Goal: Check status: Check status

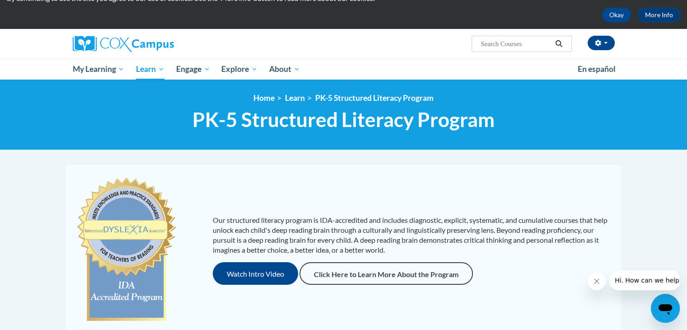
scroll to position [40, 0]
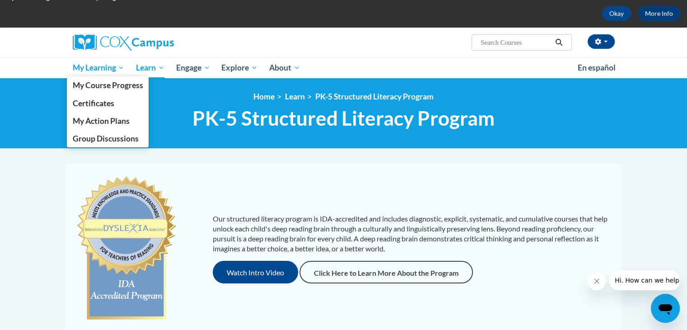
click at [96, 65] on span "My Learning" at bounding box center [98, 67] width 52 height 11
click at [93, 80] on span "My Course Progress" at bounding box center [107, 84] width 70 height 9
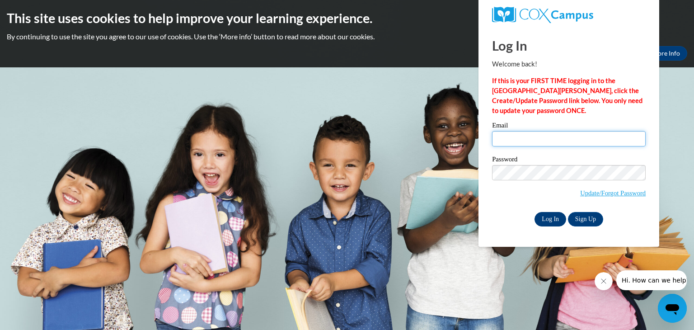
type input "tylerjawilliams@valdosta.edu"
click at [554, 221] on input "Log In" at bounding box center [550, 219] width 32 height 14
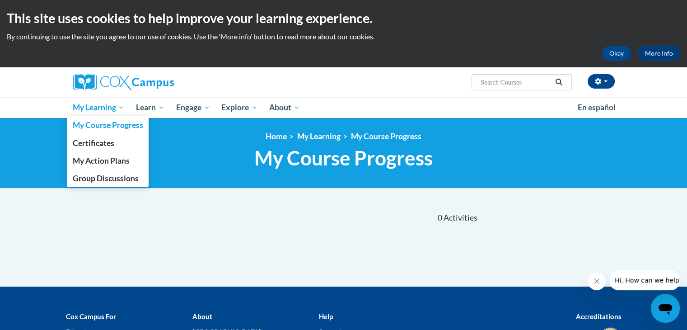
click at [94, 109] on span "My Learning" at bounding box center [98, 107] width 52 height 11
